Goal: Transaction & Acquisition: Book appointment/travel/reservation

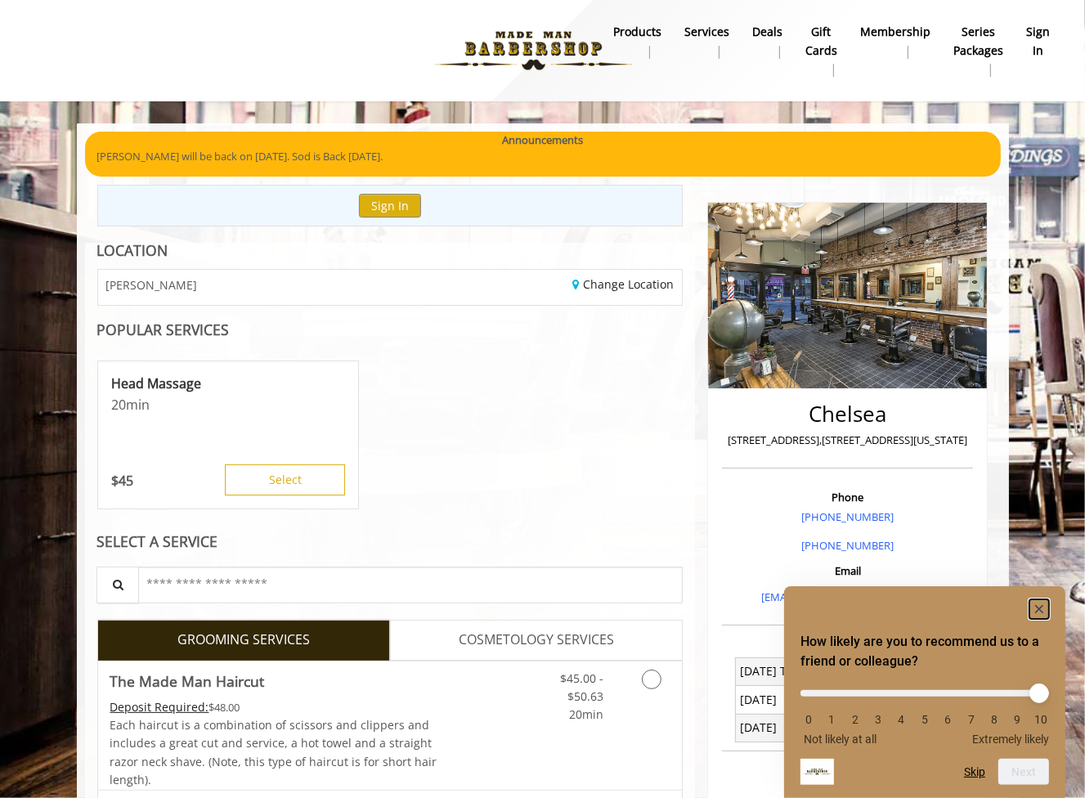
click at [1043, 607] on rect "Hide survey" at bounding box center [1039, 609] width 20 height 20
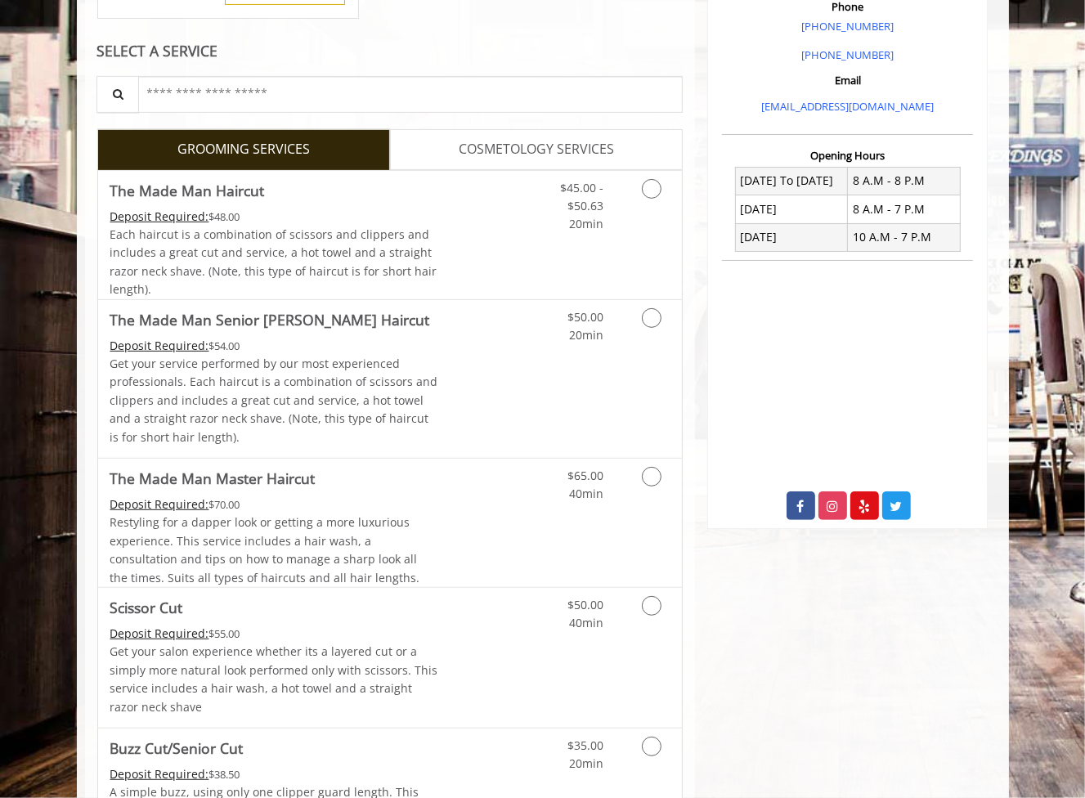
scroll to position [736, 0]
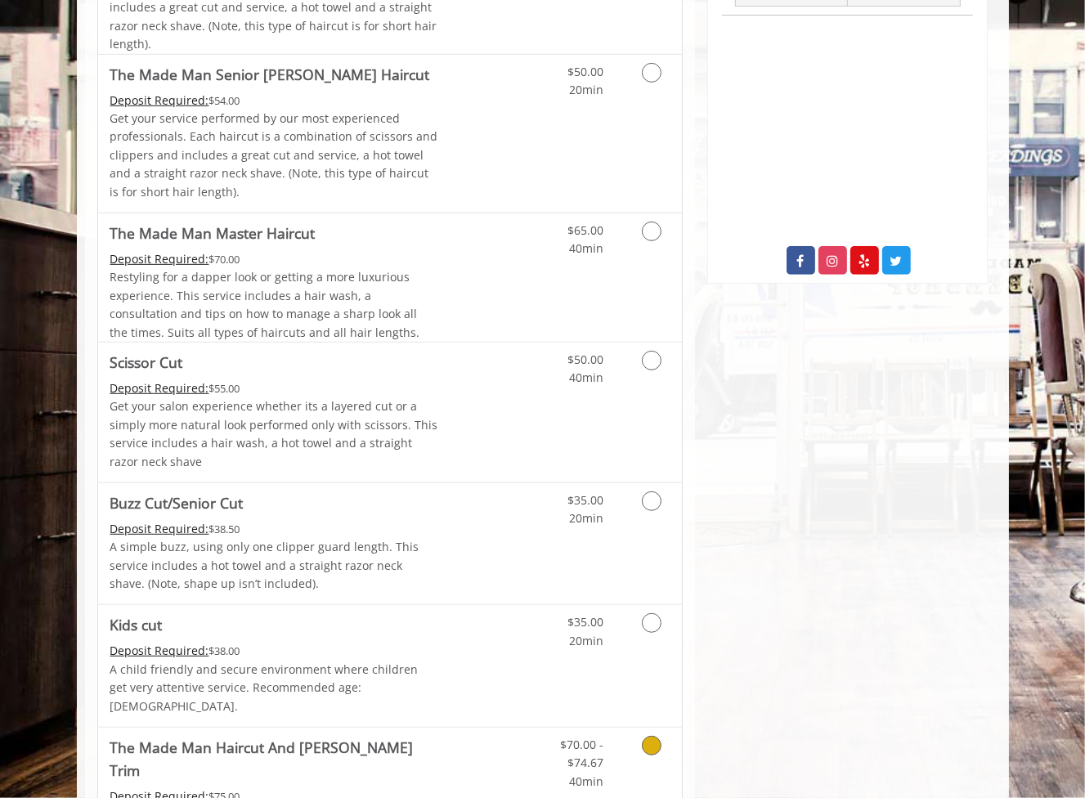
click at [361, 737] on Trim "The Made Man Haircut And [PERSON_NAME] Trim" at bounding box center [274, 759] width 329 height 46
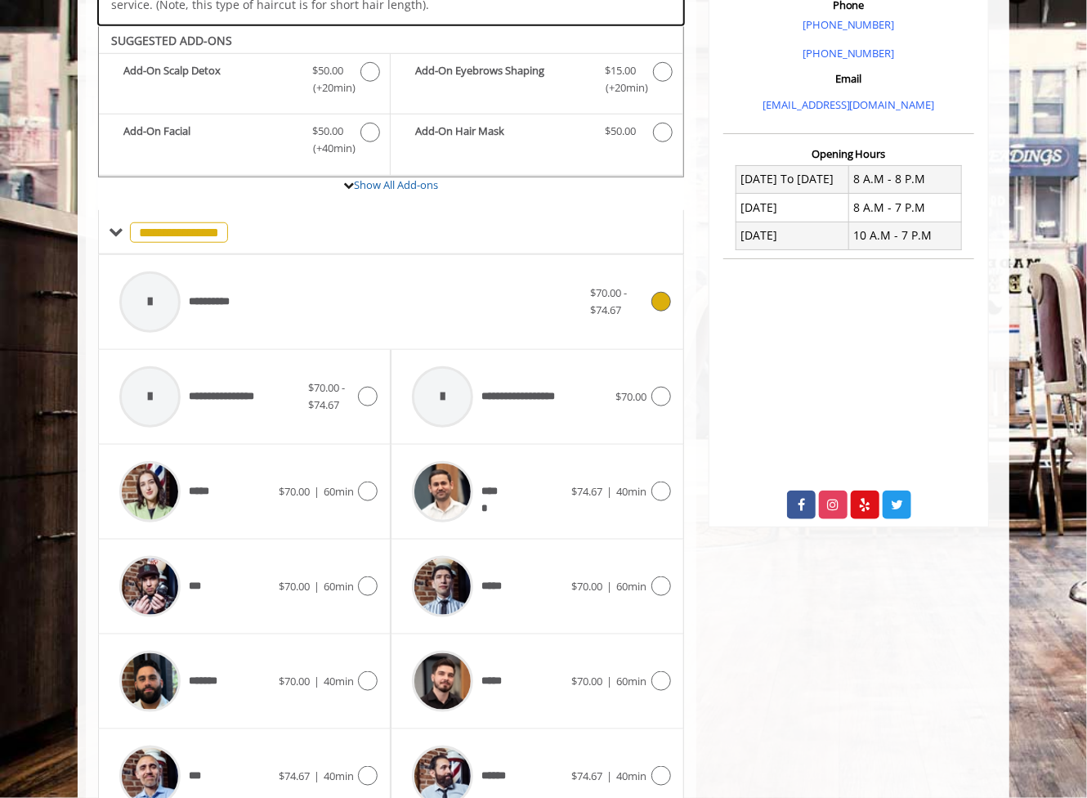
scroll to position [494, 0]
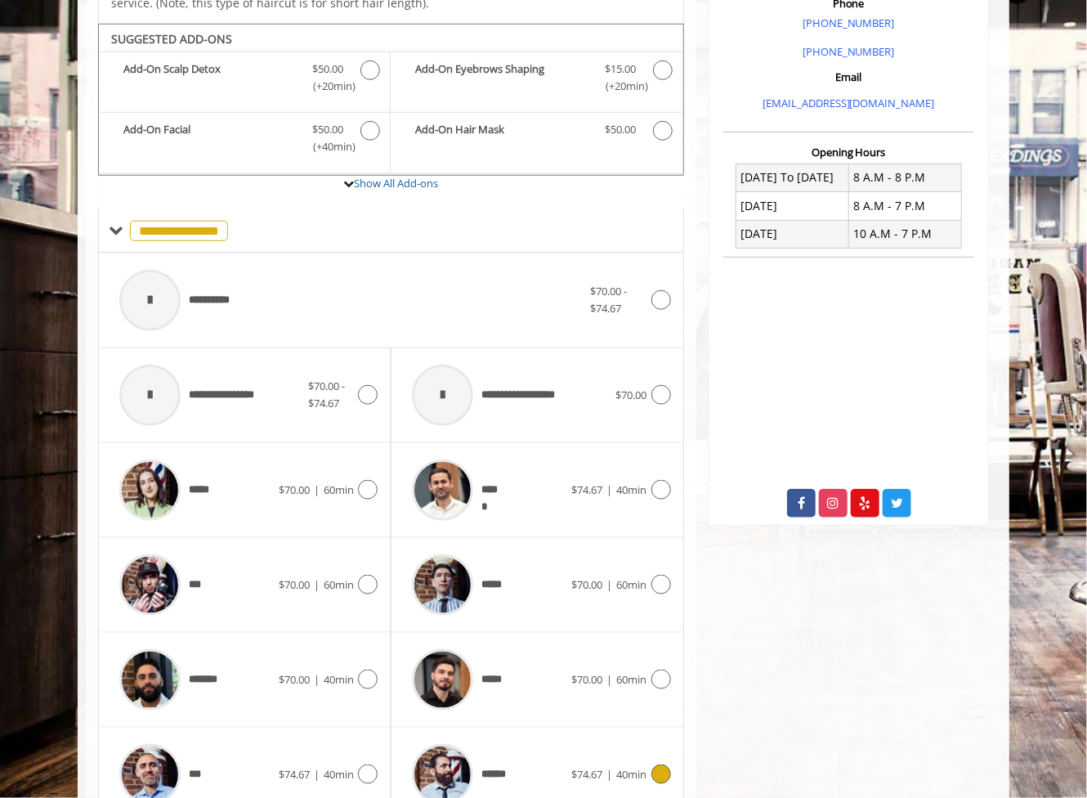
click at [652, 765] on icon at bounding box center [662, 775] width 20 height 20
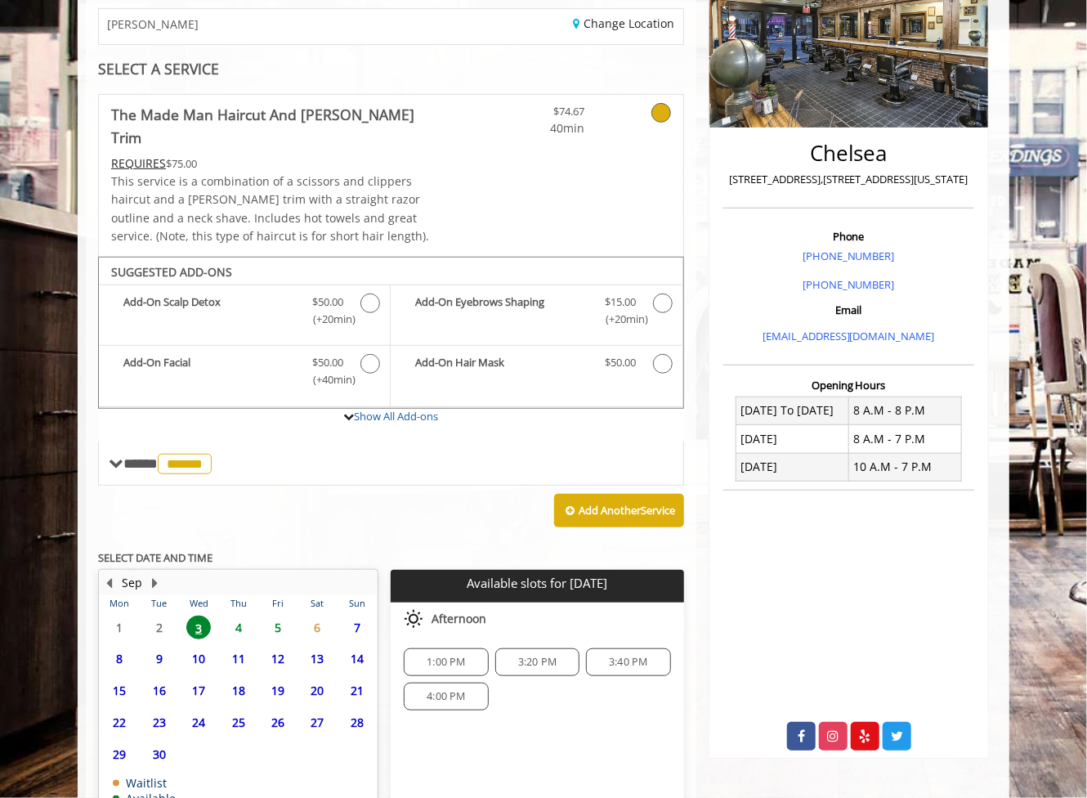
scroll to position [342, 0]
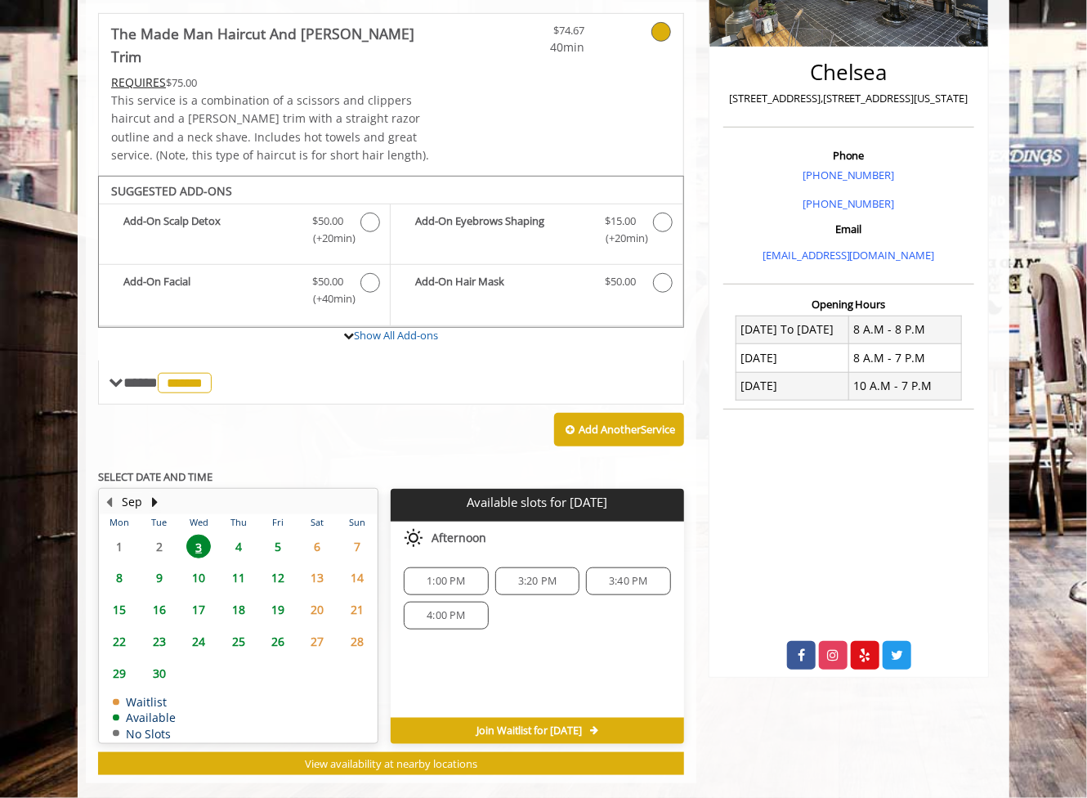
click at [453, 575] on span "1:00 PM" at bounding box center [446, 581] width 38 height 13
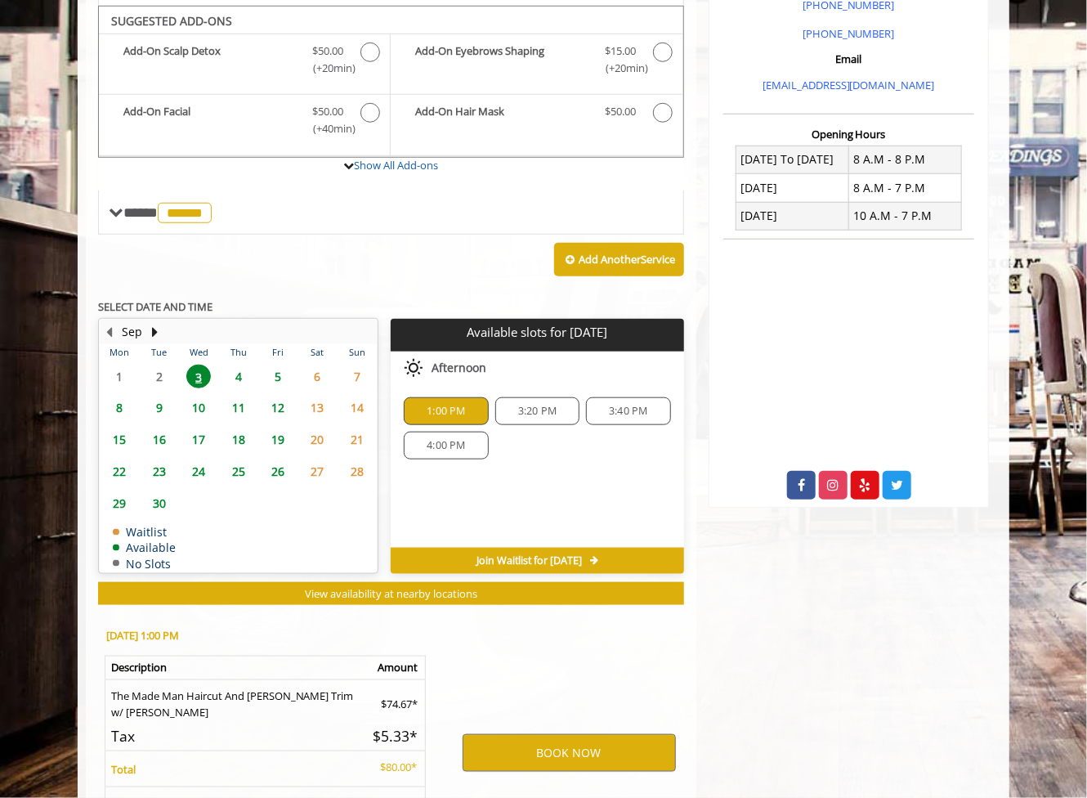
scroll to position [637, 0]
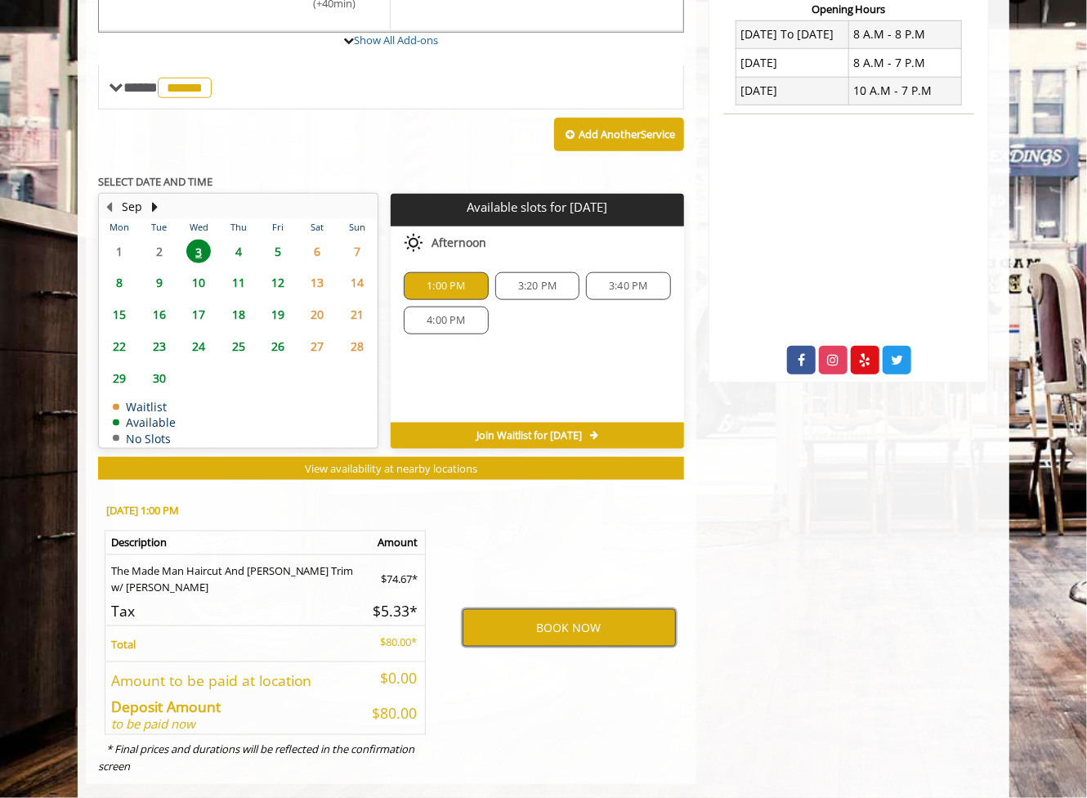
click at [556, 609] on button "BOOK NOW" at bounding box center [569, 628] width 213 height 38
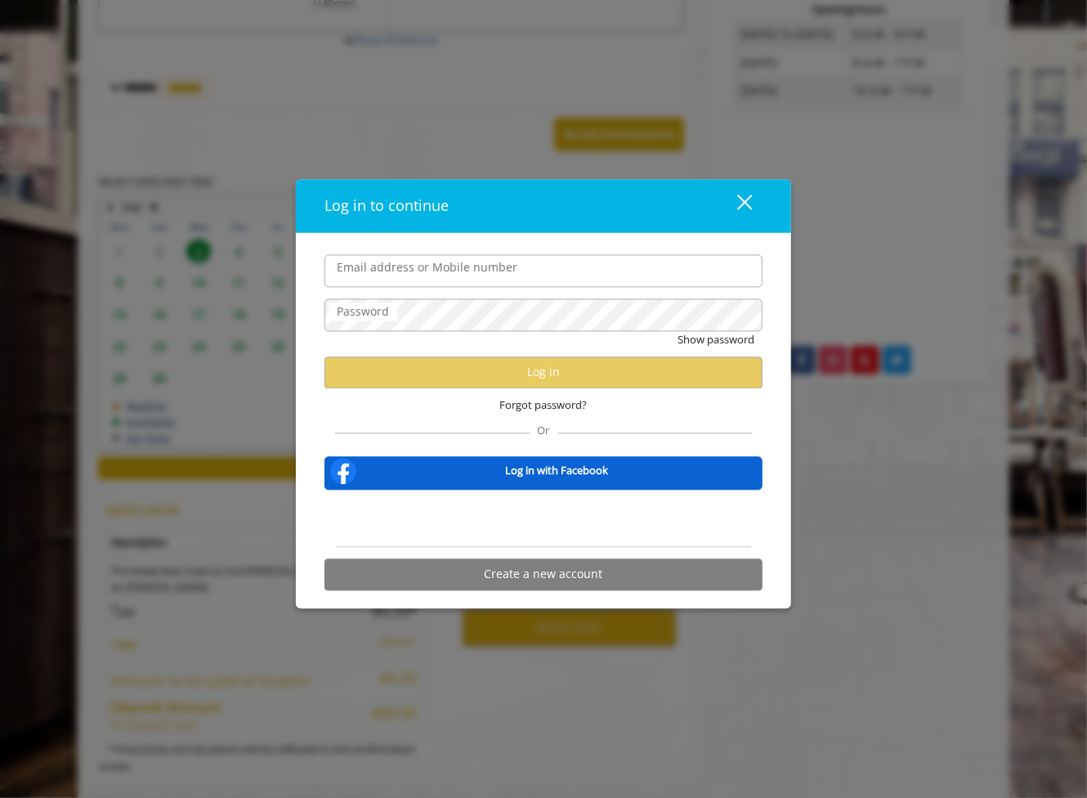
type input "**********"
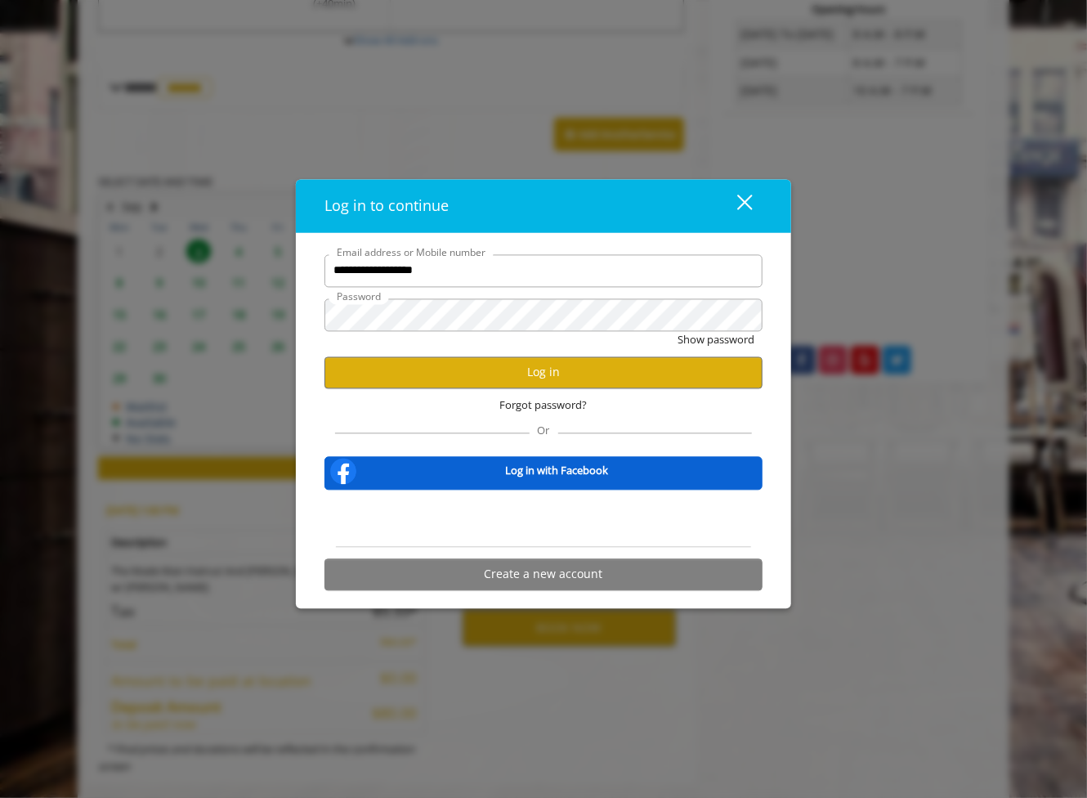
scroll to position [0, 0]
click at [521, 380] on button "Log in" at bounding box center [544, 372] width 438 height 32
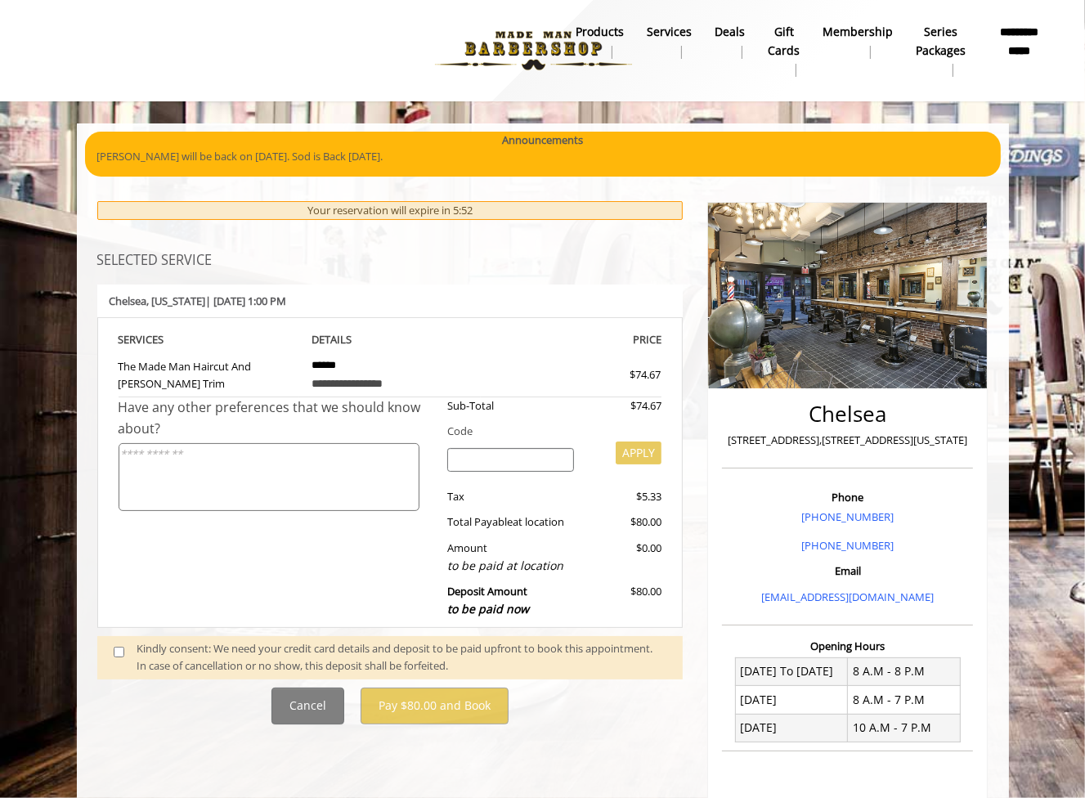
click at [108, 650] on span at bounding box center [125, 657] width 48 height 34
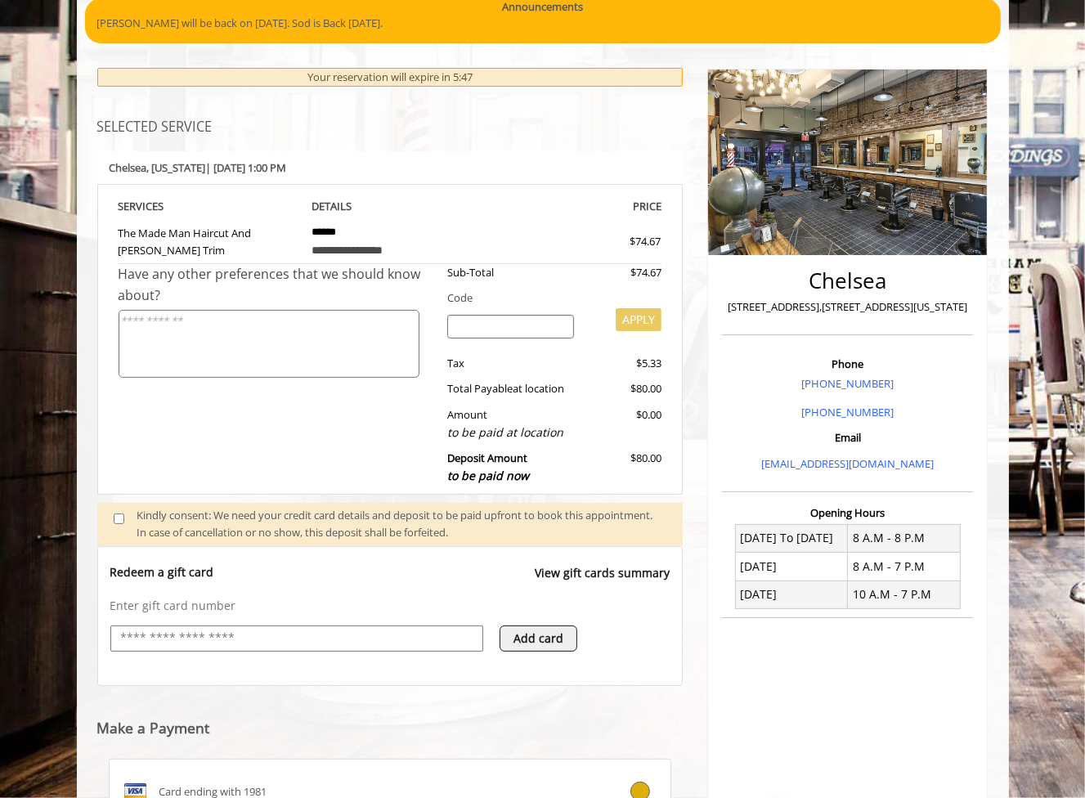
scroll to position [110, 0]
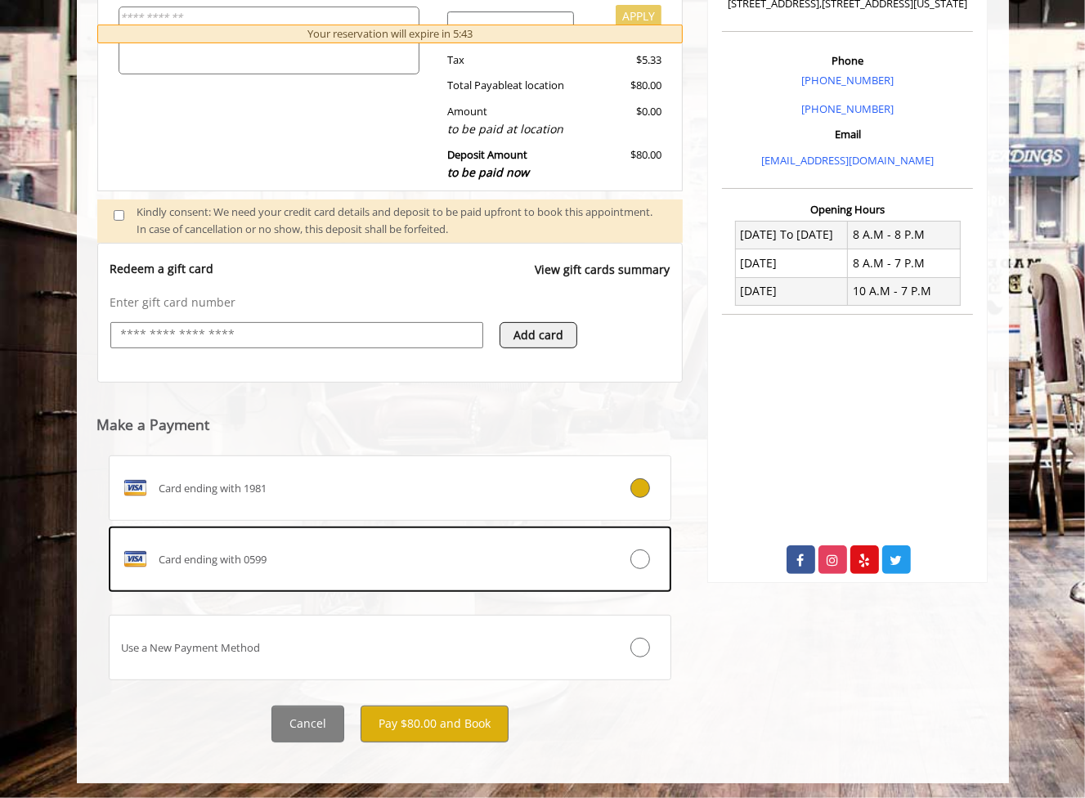
click at [442, 746] on div "**********" at bounding box center [390, 253] width 611 height 1011
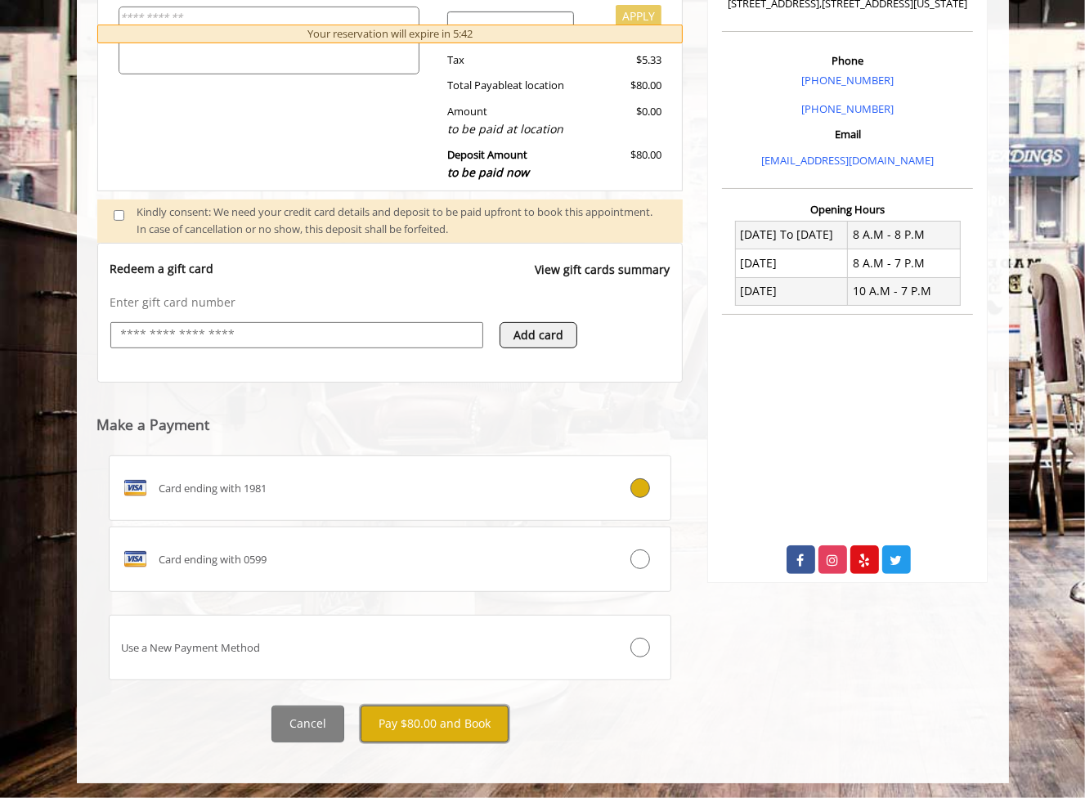
click at [437, 728] on button "Pay $80.00 and Book" at bounding box center [435, 724] width 148 height 37
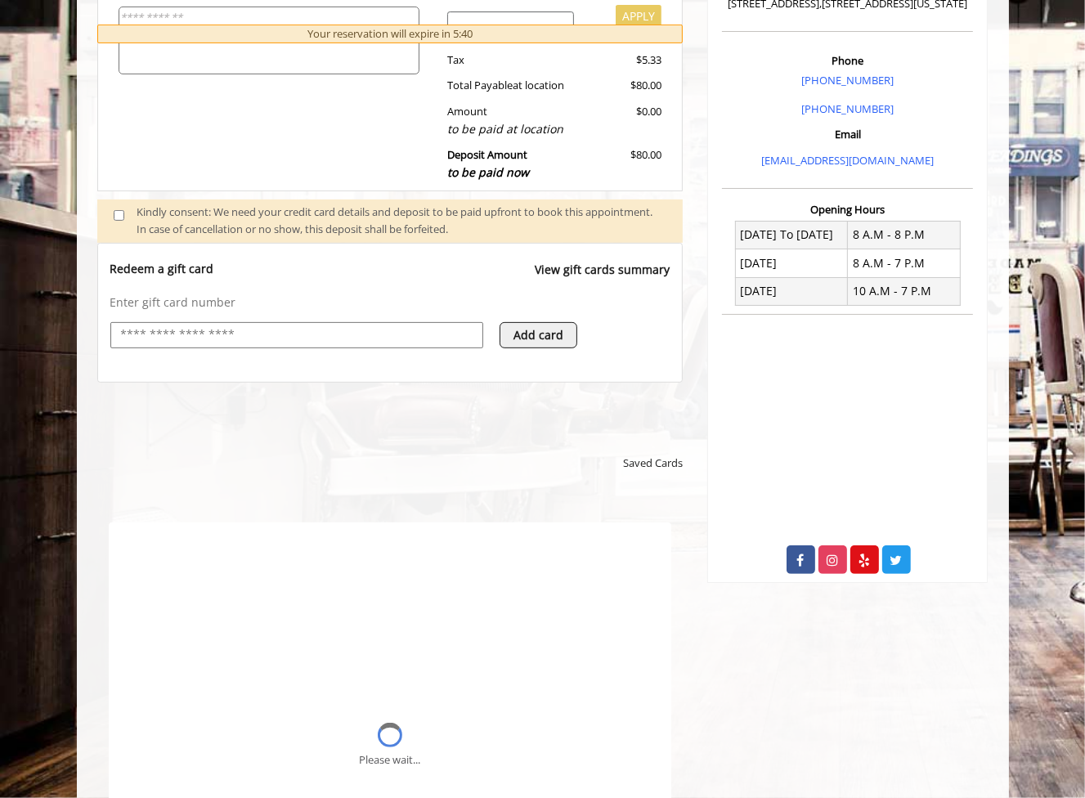
scroll to position [0, 0]
